Goal: Communication & Community: Ask a question

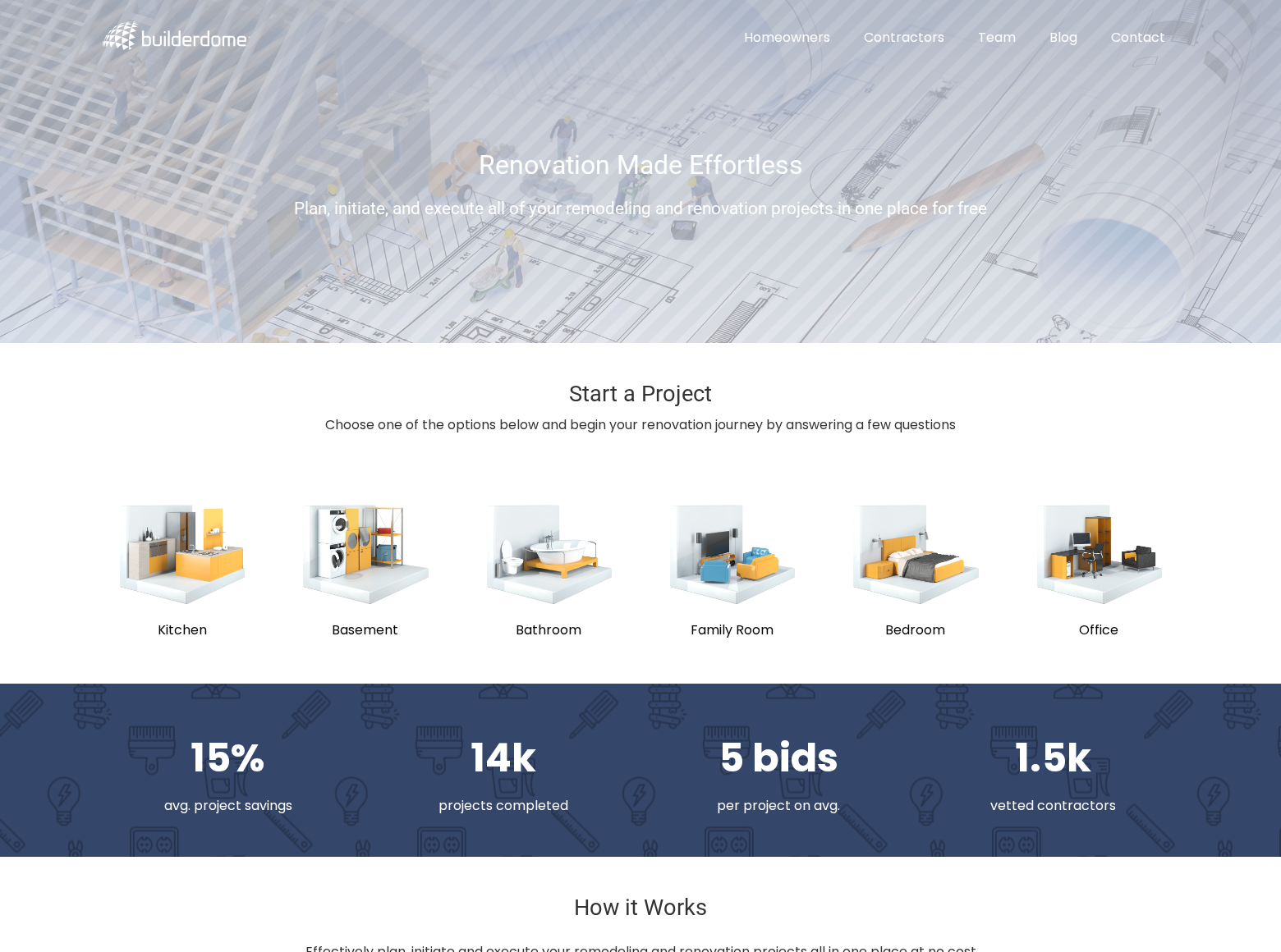
scroll to position [900, 0]
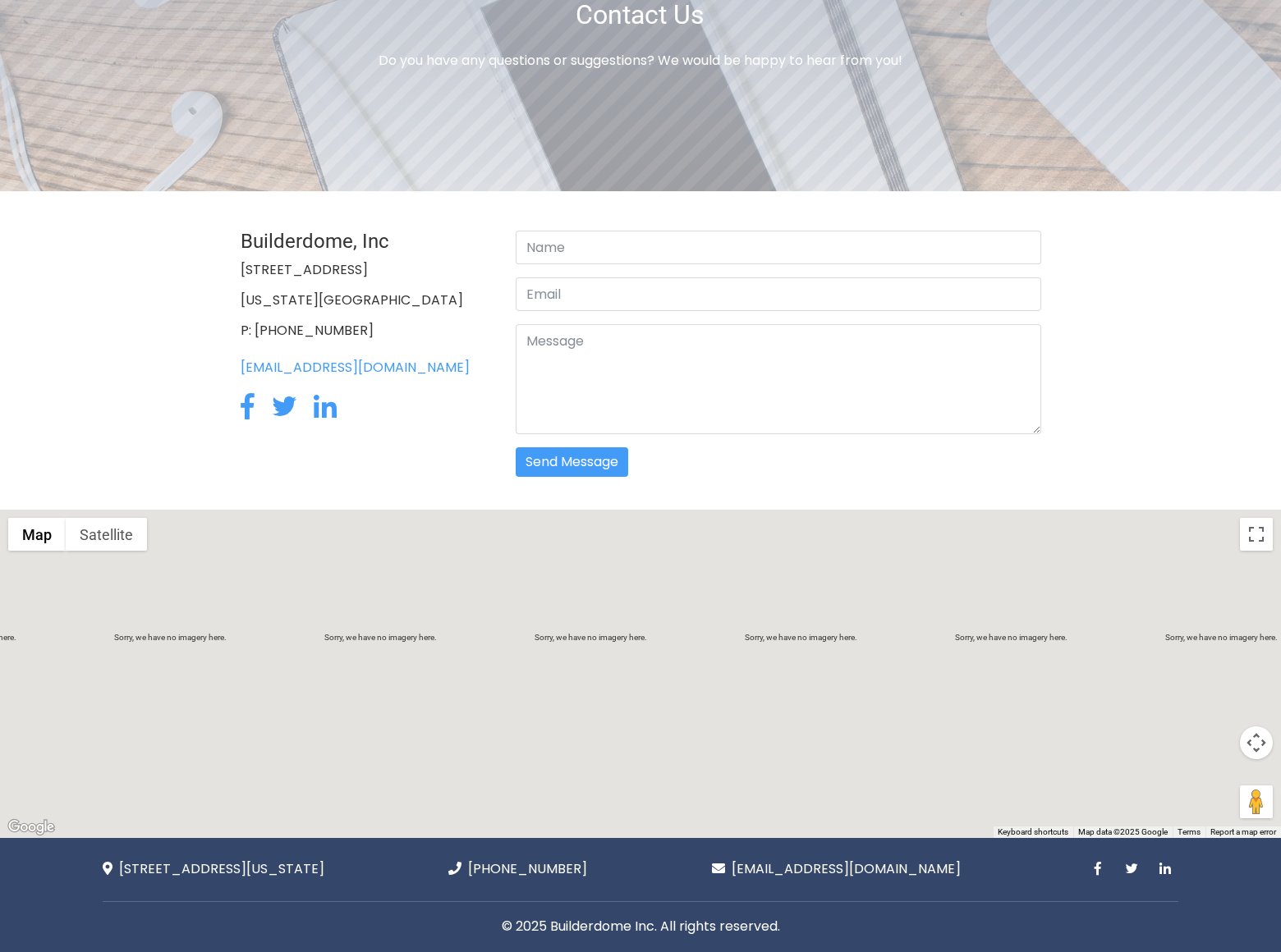
scroll to position [28, 0]
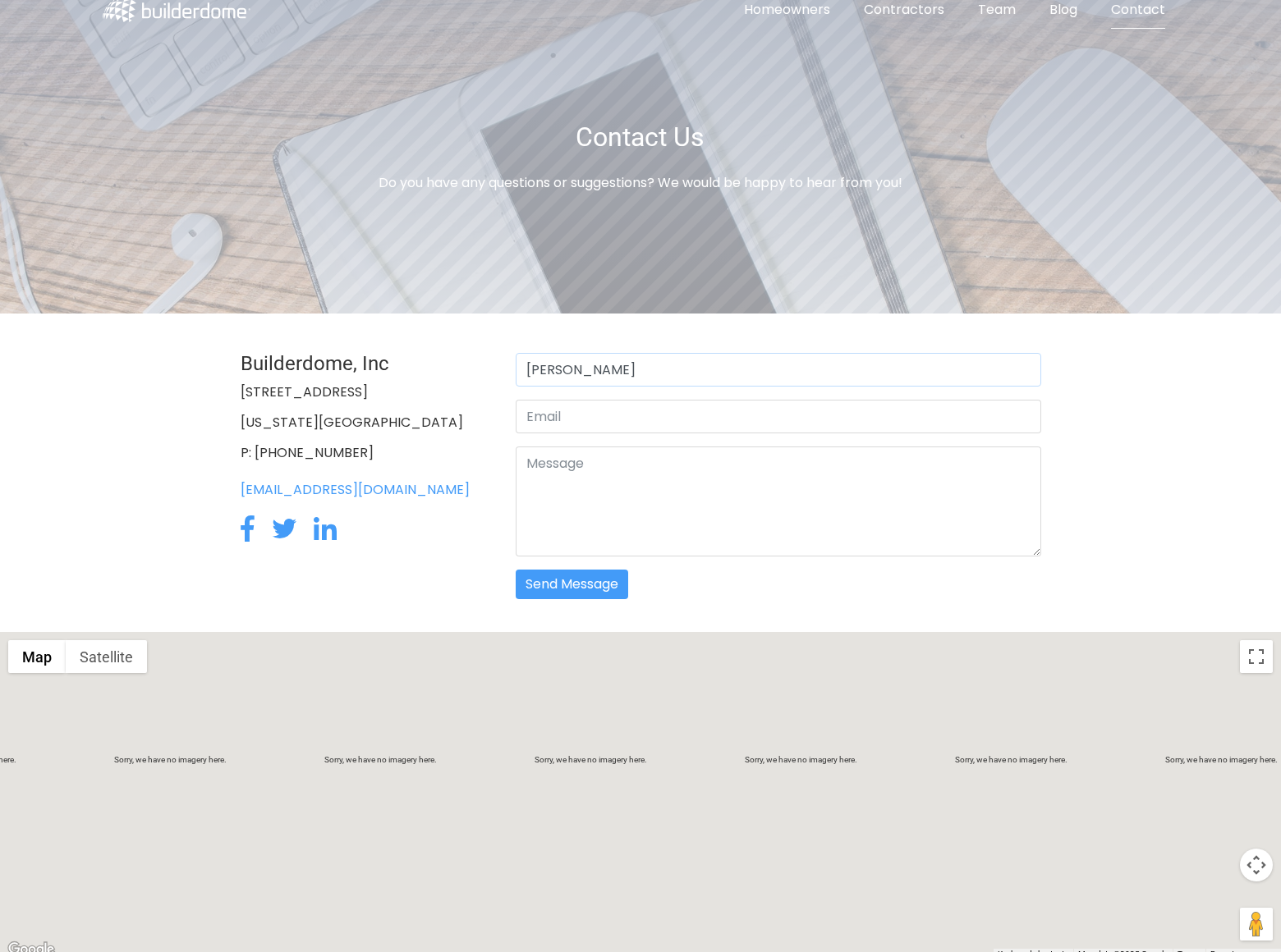
type input "Rick Stephens"
type input "rick.stephens@dominatebanners.com"
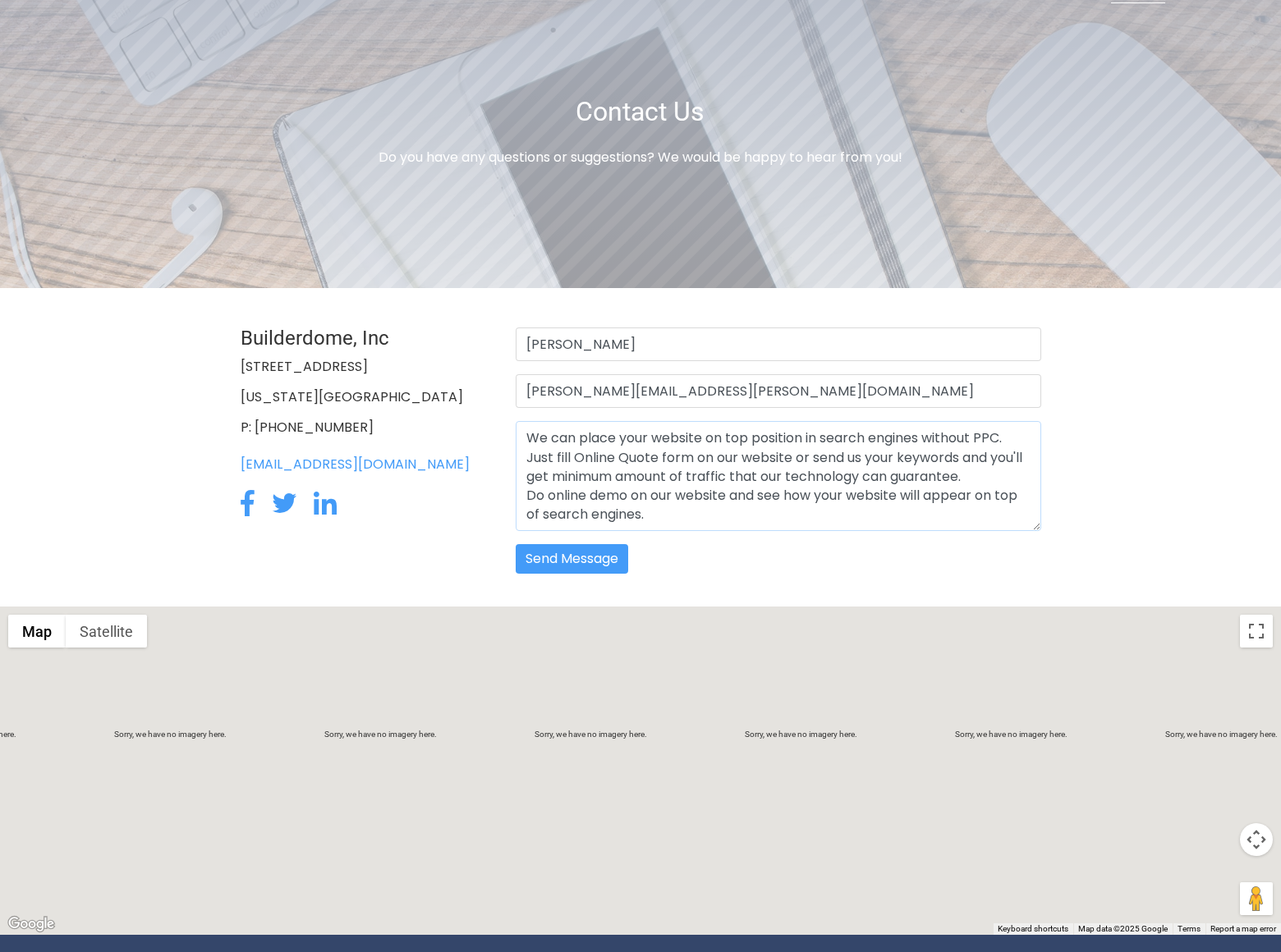
type textarea "We can place your website on top position in search engines without PPC. Just f…"
click at [572, 559] on button "Send Message" at bounding box center [572, 558] width 112 height 29
